Goal: Find specific page/section: Find specific page/section

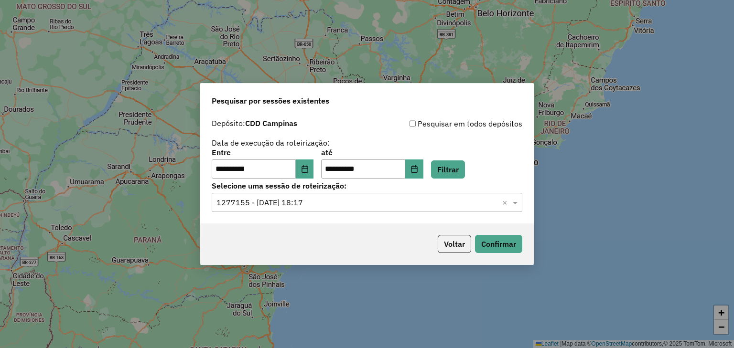
drag, startPoint x: 679, startPoint y: 243, endPoint x: 673, endPoint y: 232, distance: 13.0
click at [679, 243] on div "**********" at bounding box center [367, 174] width 734 height 348
